Goal: Find specific page/section: Find specific page/section

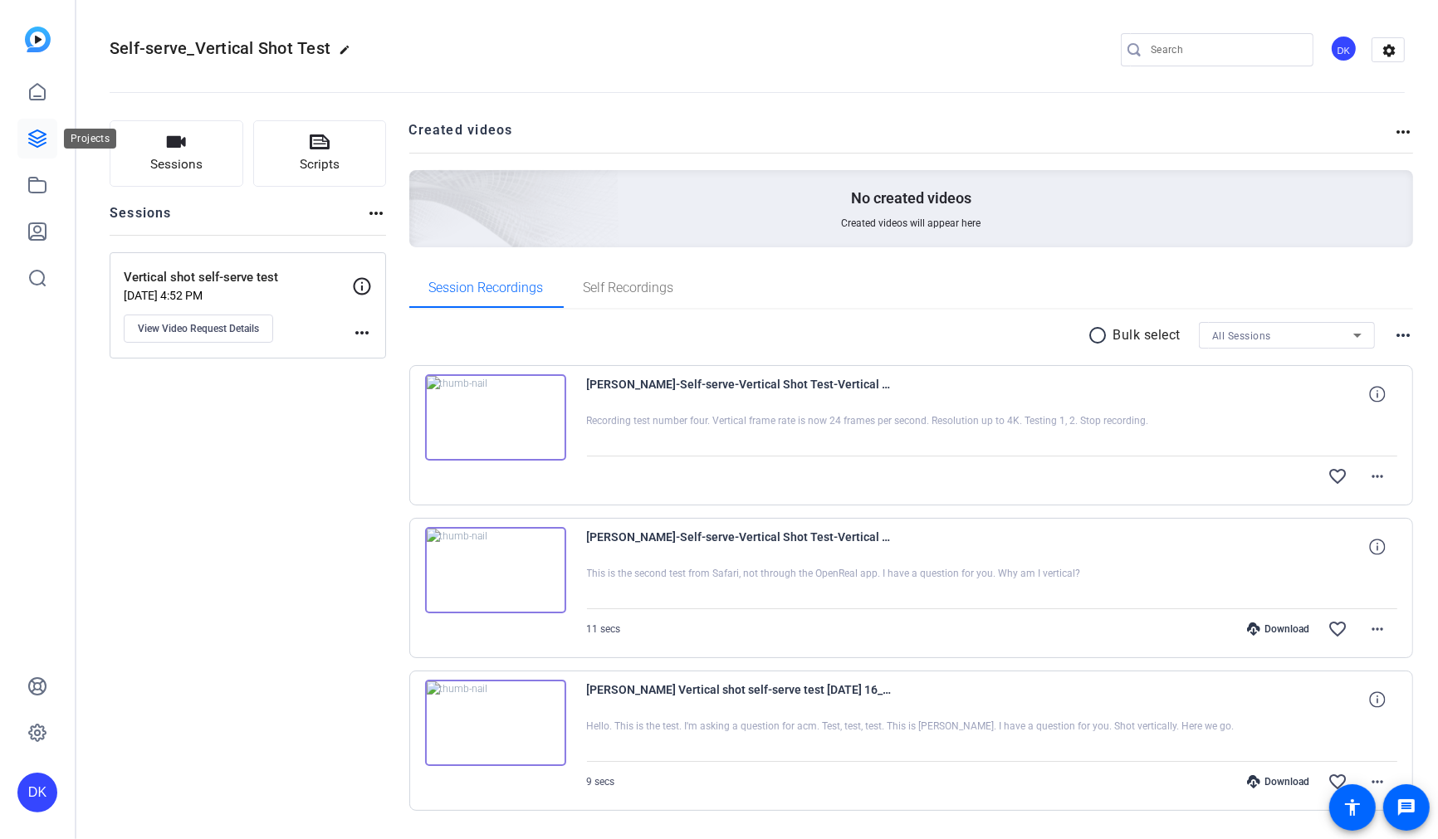
click at [41, 142] on icon at bounding box center [37, 139] width 20 height 20
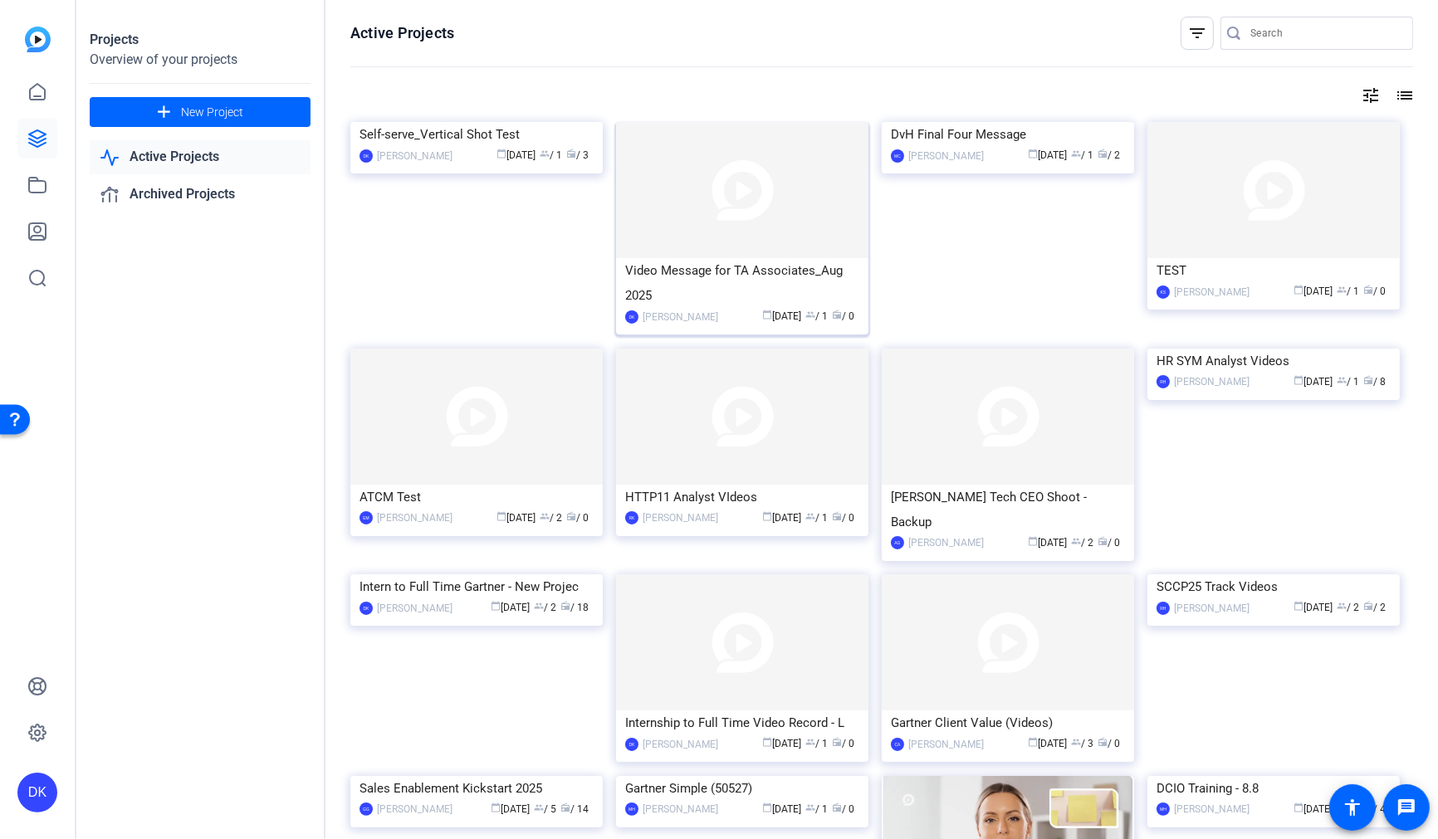
click at [792, 265] on div "Video Message for TA Associates_Aug 2025" at bounding box center [742, 283] width 234 height 50
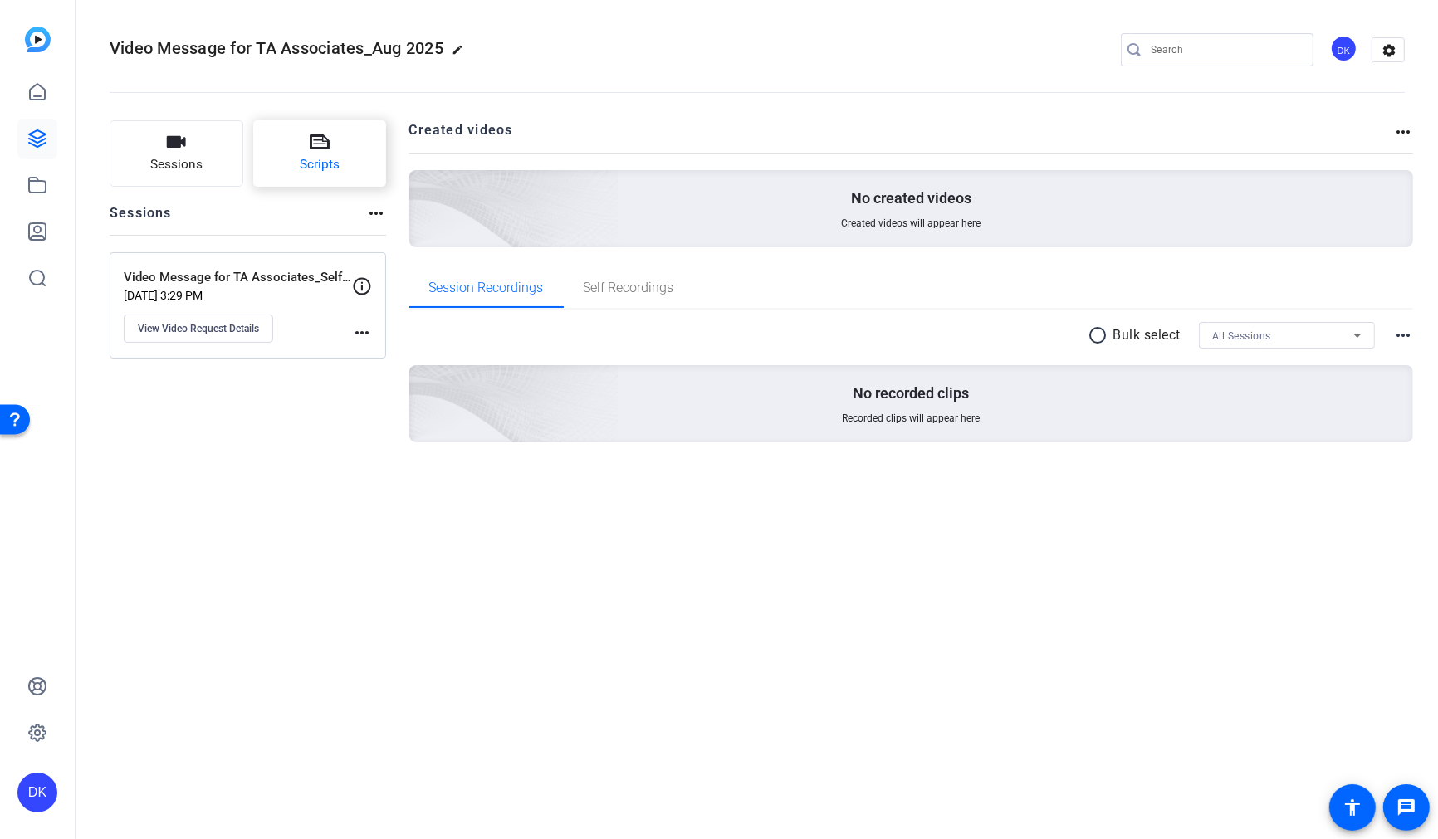
click at [345, 148] on button "Scripts" at bounding box center [320, 153] width 134 height 66
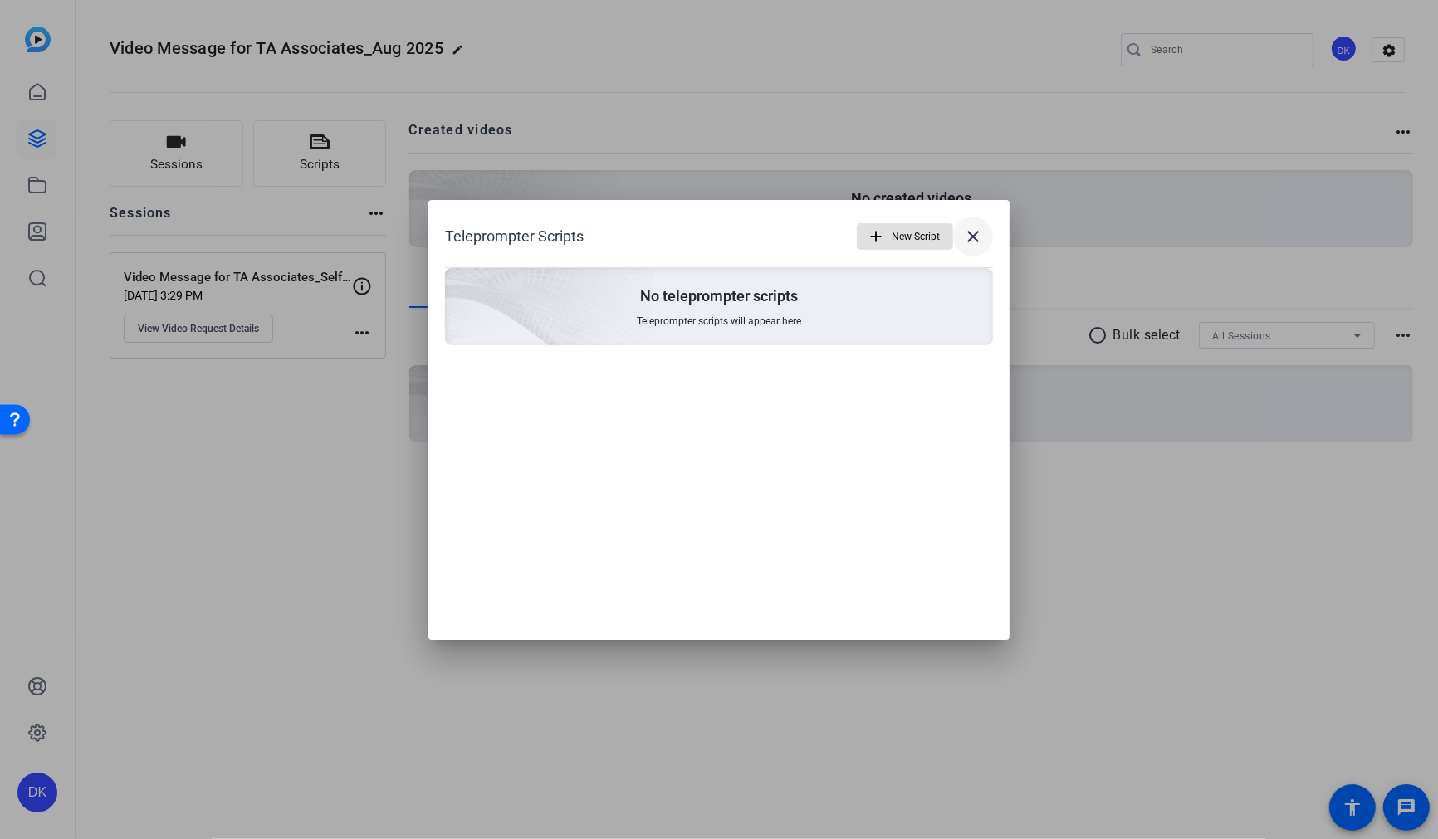
click at [974, 239] on mat-icon "close" at bounding box center [973, 237] width 20 height 20
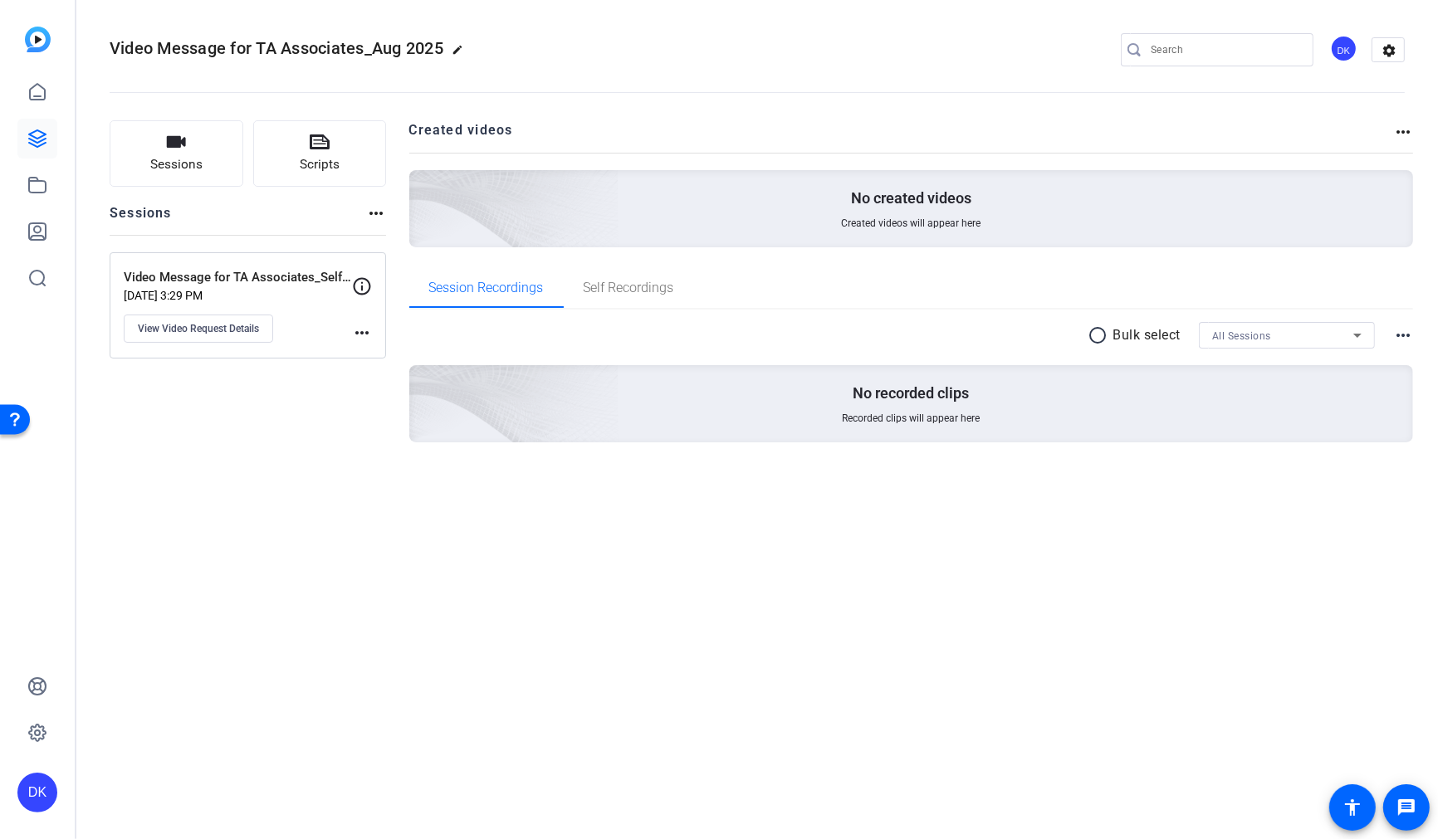
click at [273, 295] on p "[DATE] 3:29 PM" at bounding box center [238, 295] width 228 height 13
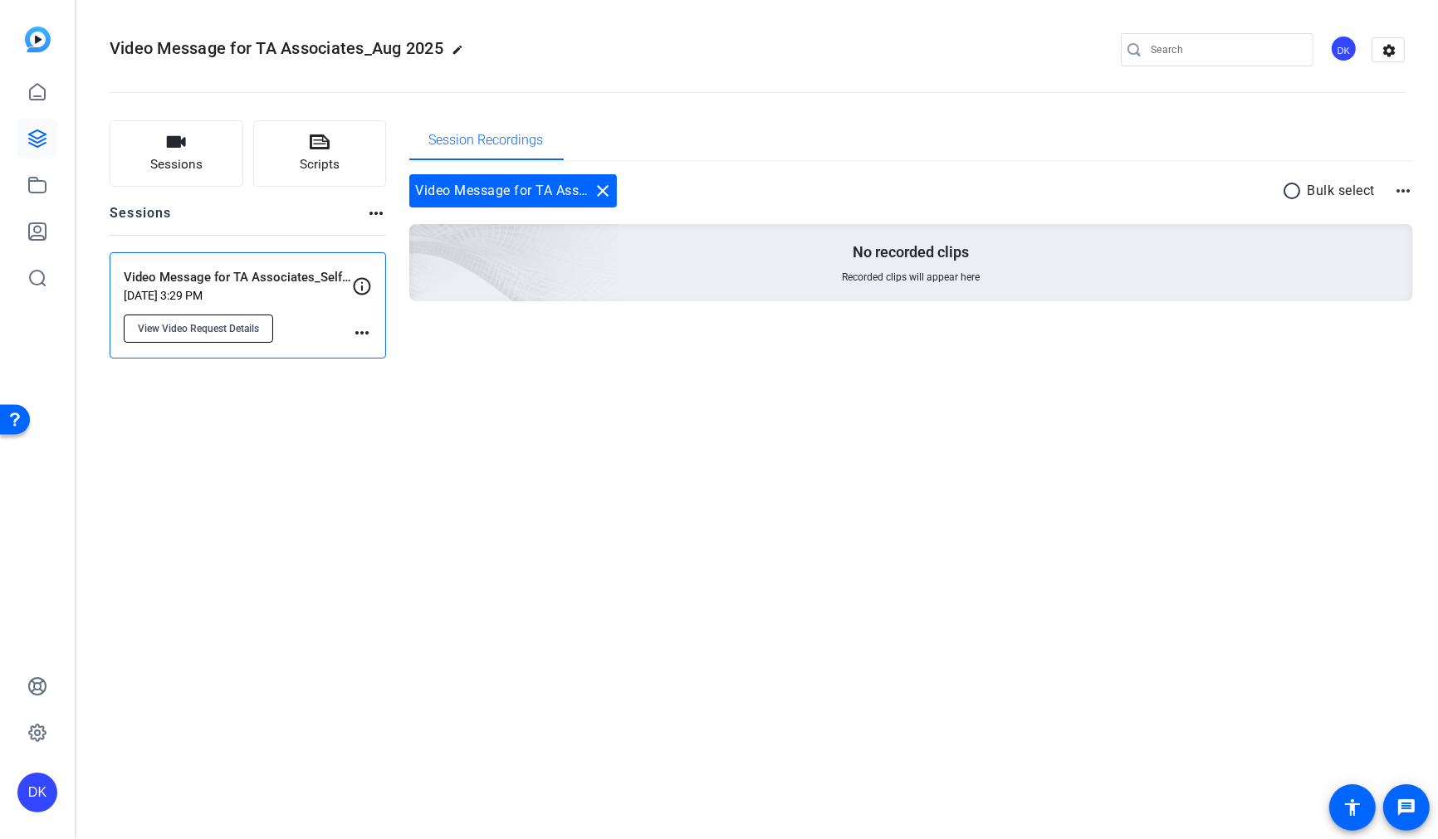
click at [227, 325] on span "View Video Request Details" at bounding box center [198, 328] width 121 height 13
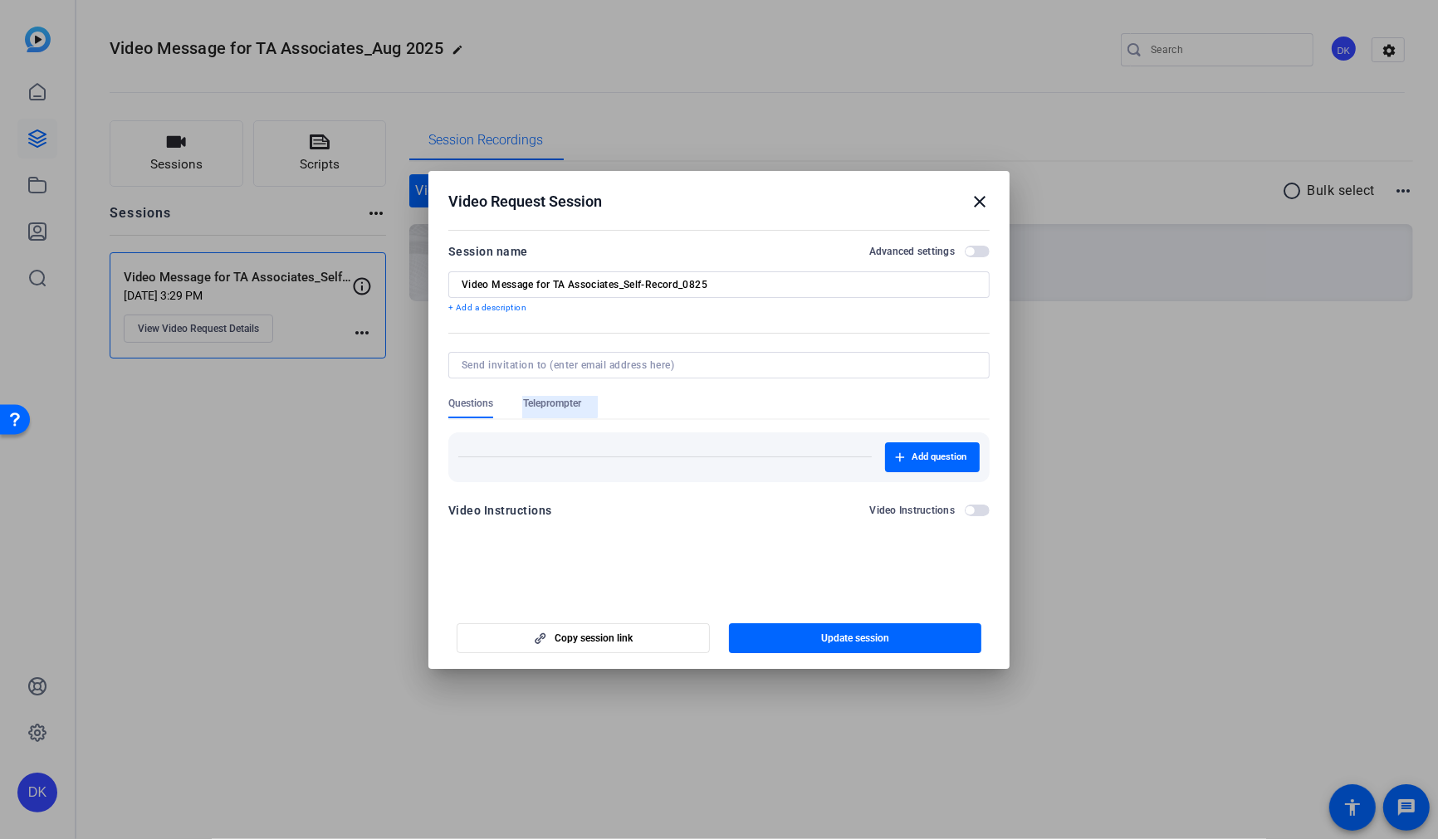
click at [558, 400] on span "Teleprompter" at bounding box center [552, 403] width 58 height 13
